Goal: Task Accomplishment & Management: Use online tool/utility

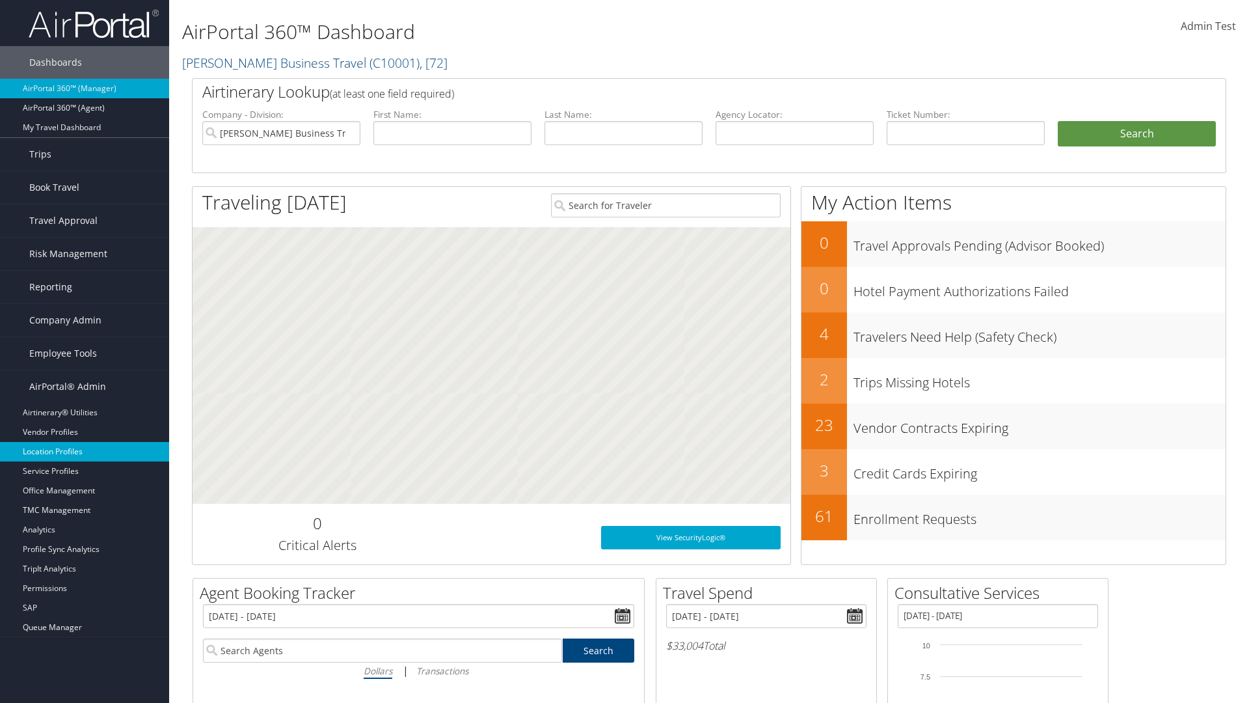
click at [85, 451] on link "Location Profiles" at bounding box center [84, 452] width 169 height 20
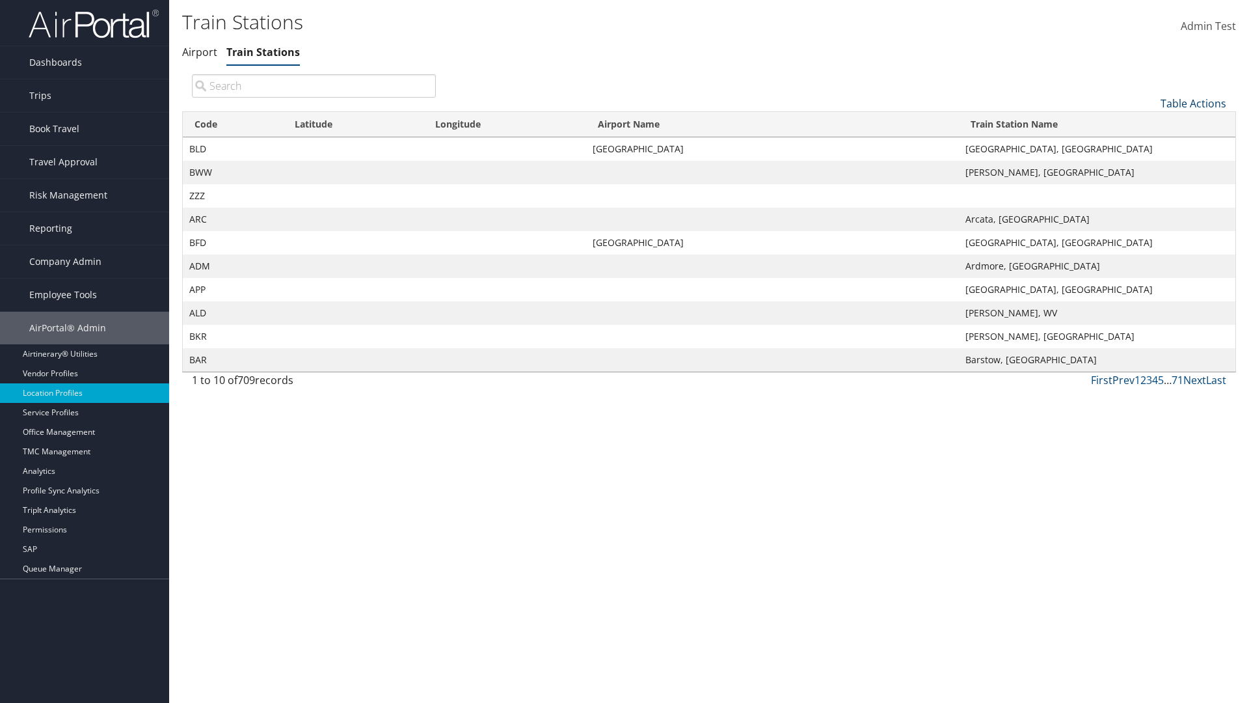
click at [1193, 103] on link "Table Actions" at bounding box center [1194, 103] width 66 height 14
click at [1149, 167] on link "Column Visibility" at bounding box center [1149, 168] width 171 height 22
click at [1149, 124] on link "Code" at bounding box center [1149, 125] width 171 height 22
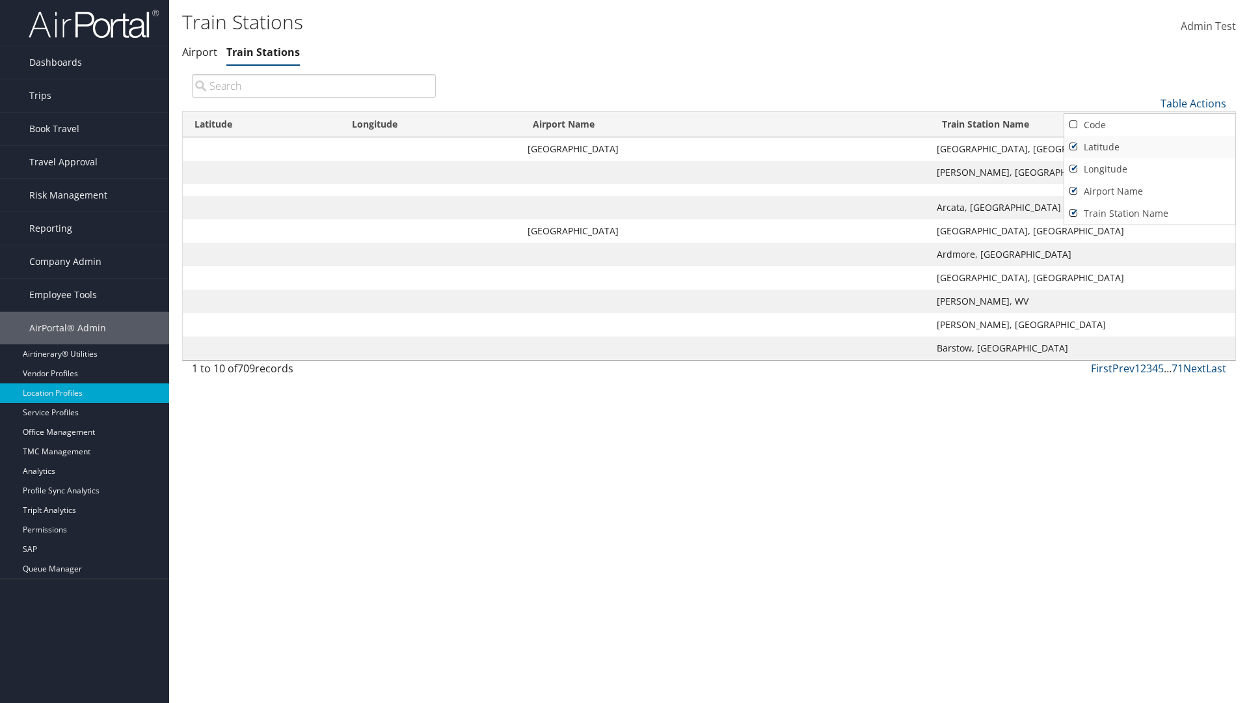
click at [1149, 146] on link "Latitude" at bounding box center [1149, 147] width 171 height 22
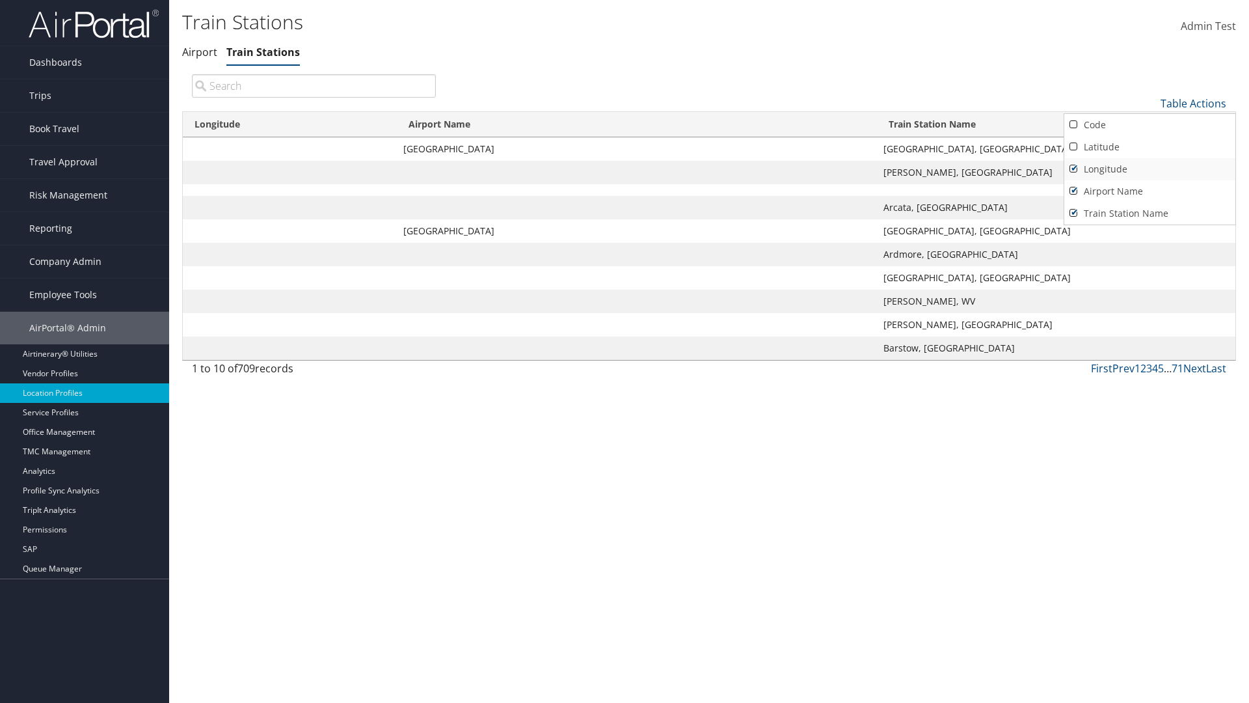
click at [1149, 168] on link "Longitude" at bounding box center [1149, 169] width 171 height 22
click at [1149, 191] on link "Airport Name" at bounding box center [1149, 191] width 171 height 22
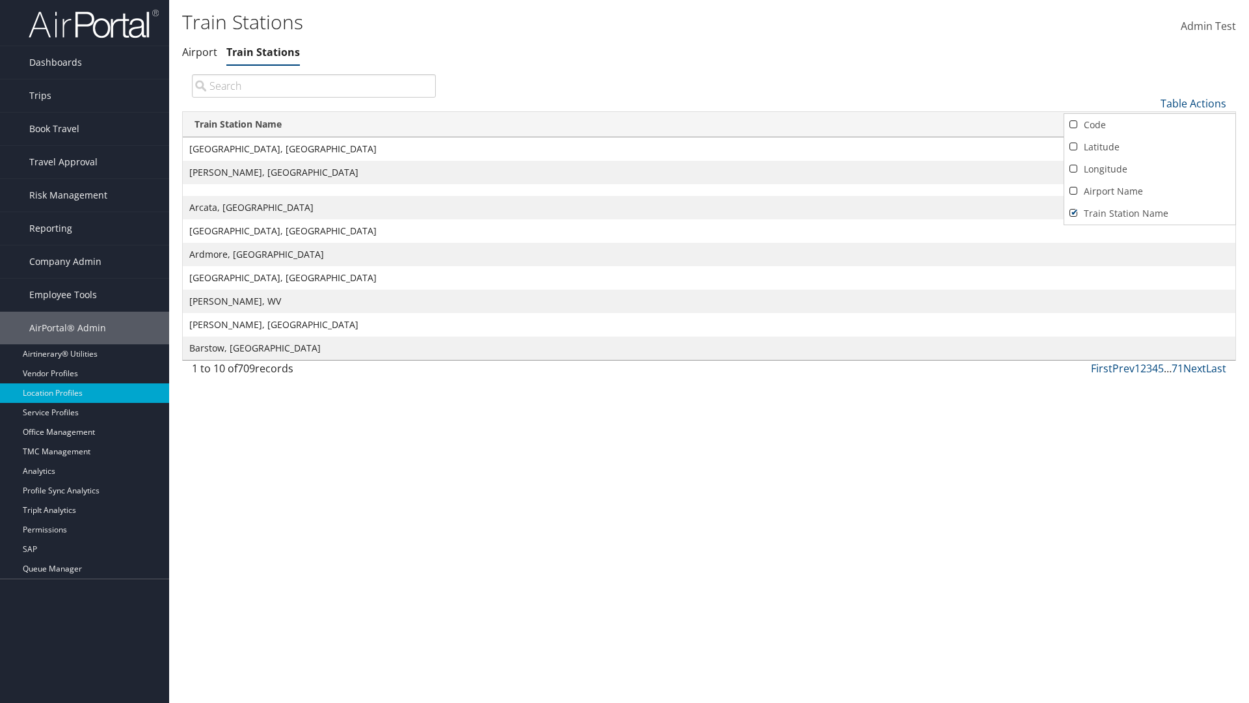
click at [625, 351] on div at bounding box center [624, 351] width 1249 height 703
click at [1193, 103] on link "Table Actions" at bounding box center [1194, 103] width 66 height 14
click at [1149, 124] on link "Code" at bounding box center [1149, 125] width 171 height 22
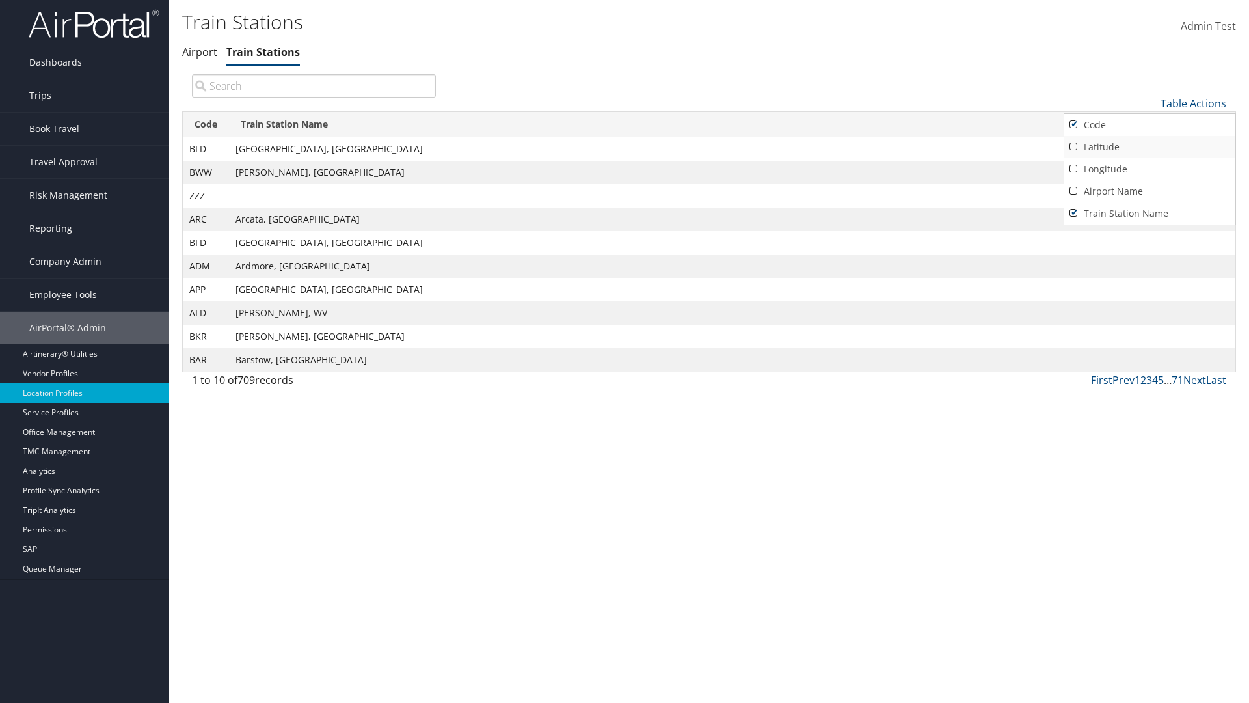
click at [1149, 146] on link "Latitude" at bounding box center [1149, 147] width 171 height 22
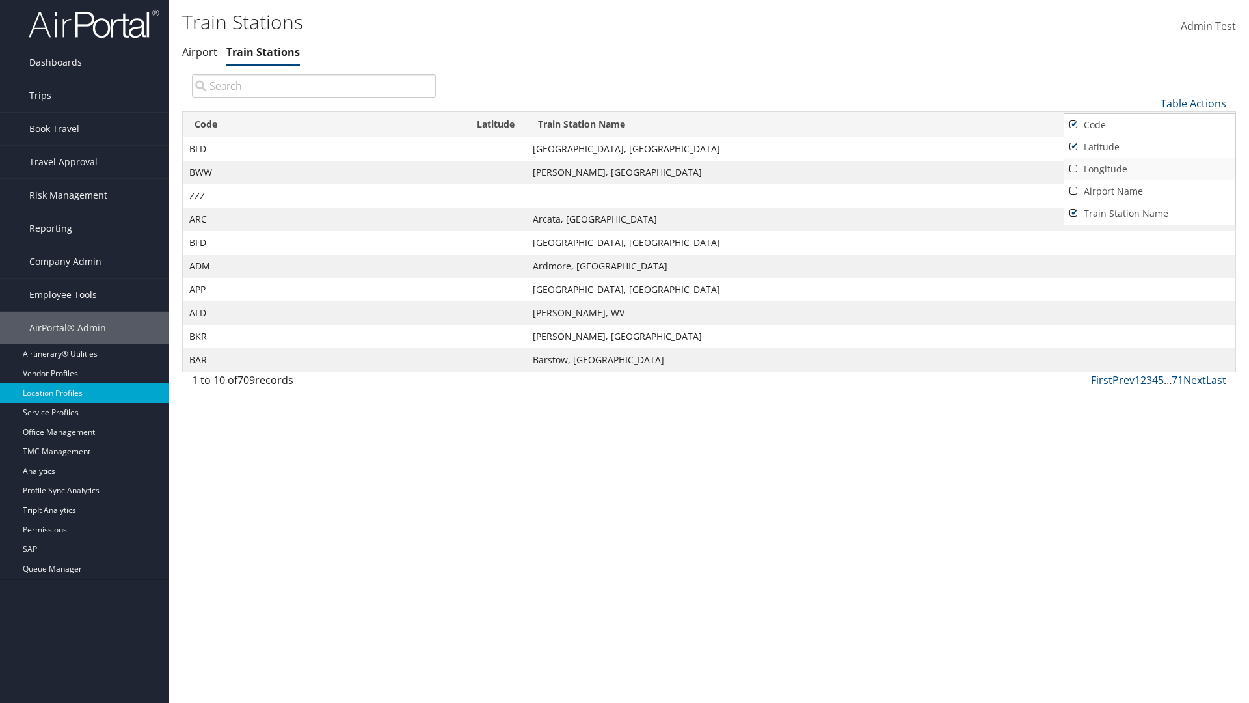
click at [1149, 168] on link "Longitude" at bounding box center [1149, 169] width 171 height 22
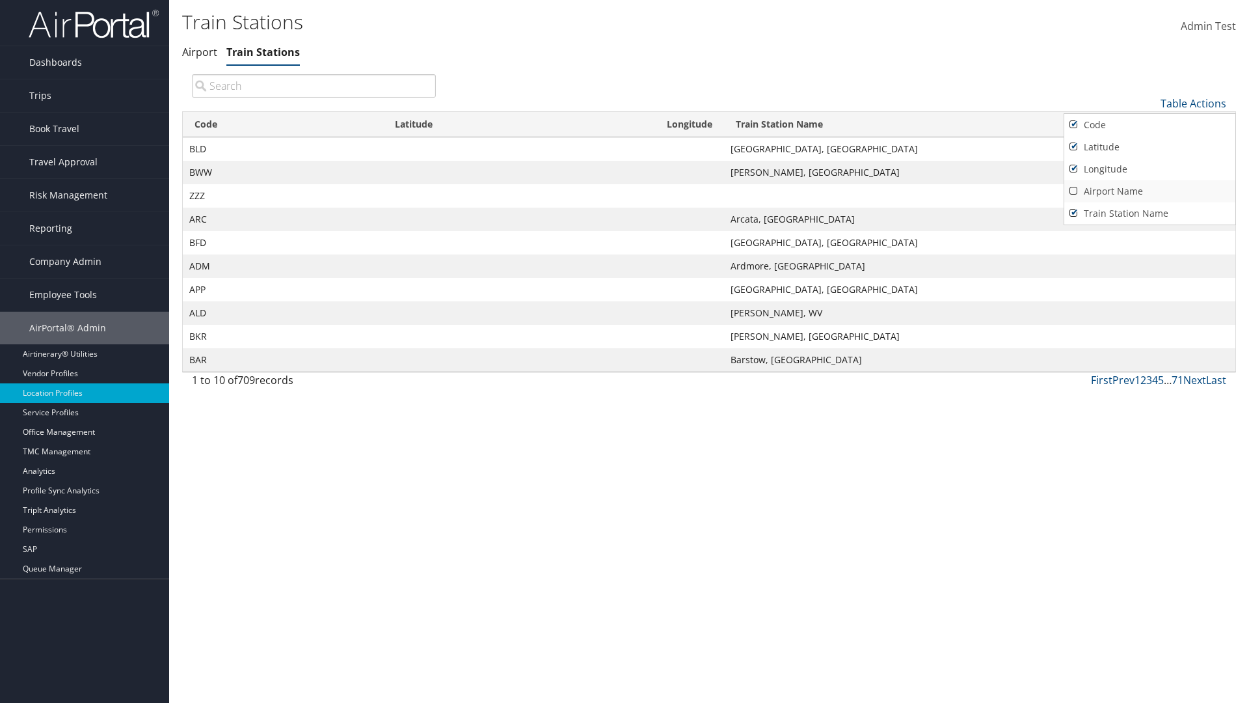
click at [1149, 191] on link "Airport Name" at bounding box center [1149, 191] width 171 height 22
click at [625, 351] on div at bounding box center [624, 351] width 1249 height 703
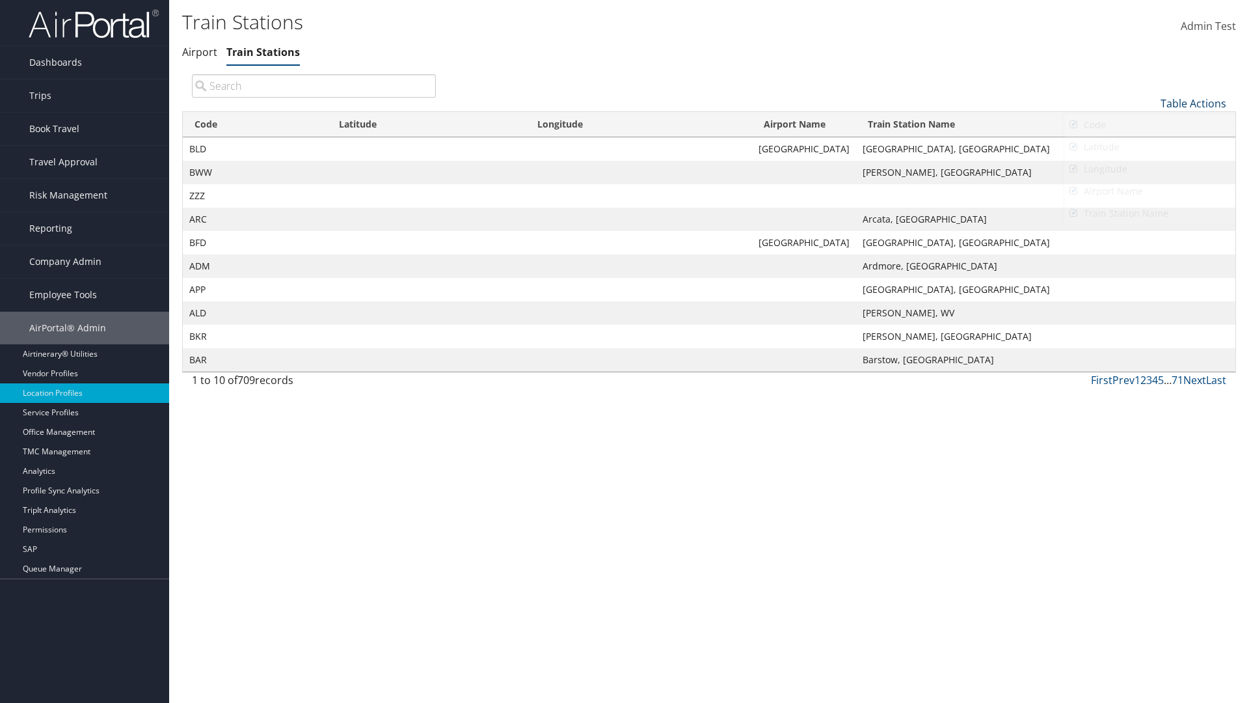
click at [1193, 103] on link "Table Actions" at bounding box center [1194, 103] width 66 height 14
click at [1149, 145] on link "Download Report" at bounding box center [1149, 146] width 171 height 22
